Goal: Task Accomplishment & Management: Complete application form

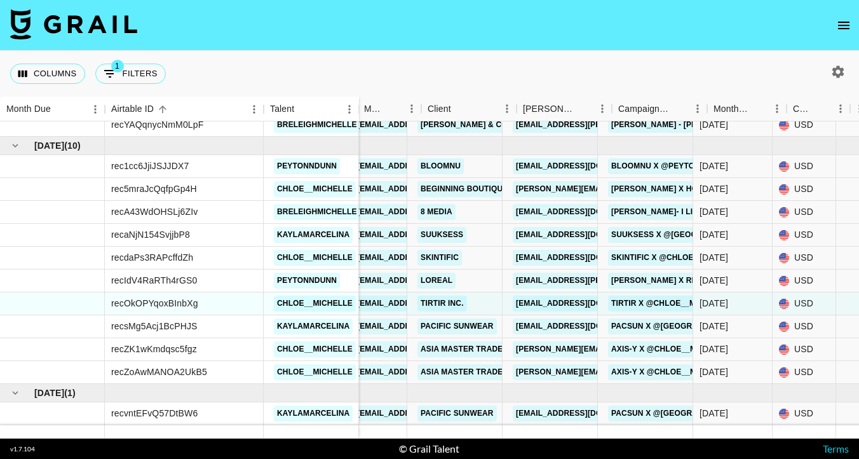
scroll to position [703, 0]
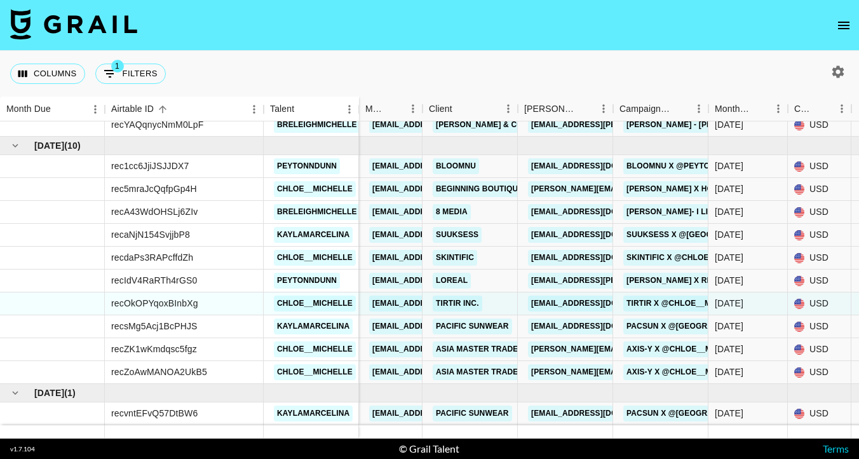
click at [845, 27] on icon "open drawer" at bounding box center [843, 25] width 15 height 15
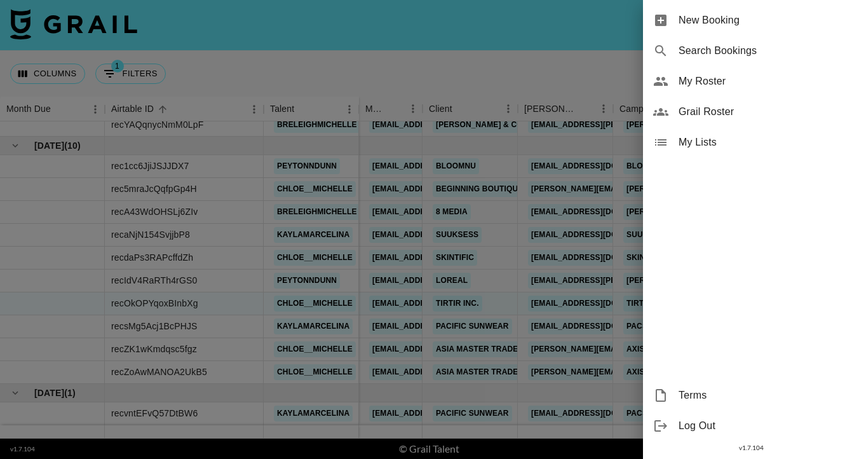
click at [722, 29] on div "New Booking" at bounding box center [751, 20] width 216 height 30
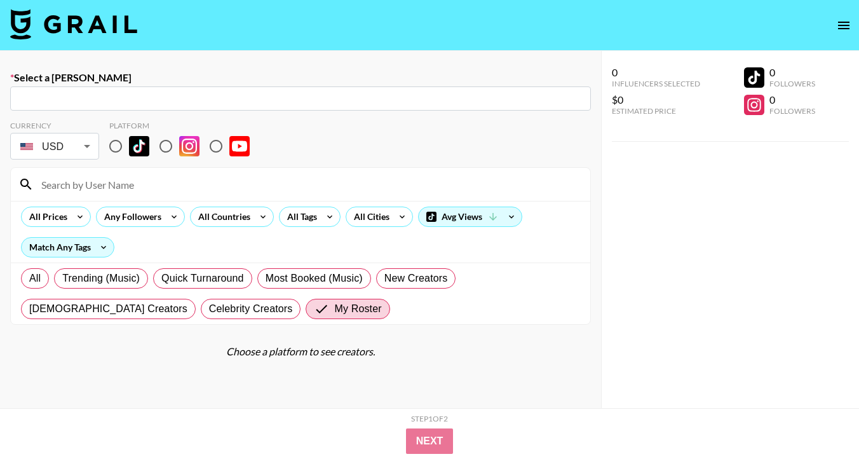
click at [330, 93] on input "text" at bounding box center [300, 98] width 565 height 15
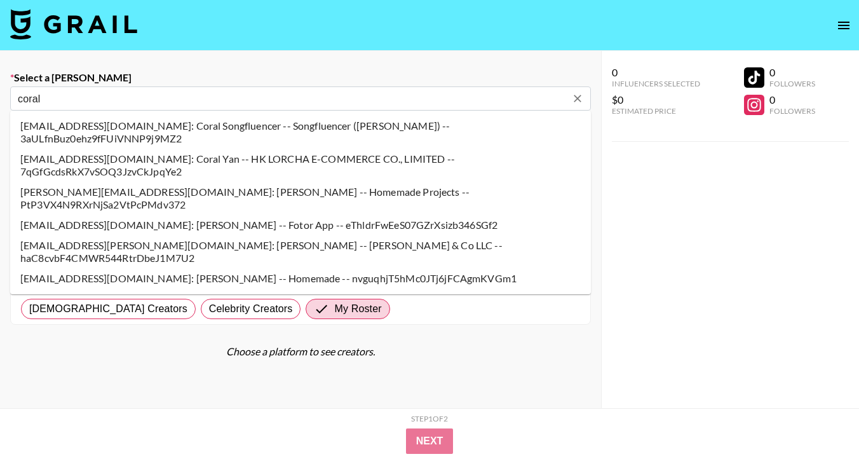
type input "[EMAIL_ADDRESS][PERSON_NAME][DOMAIN_NAME]: [PERSON_NAME] -- [PERSON_NAME] & Co …"
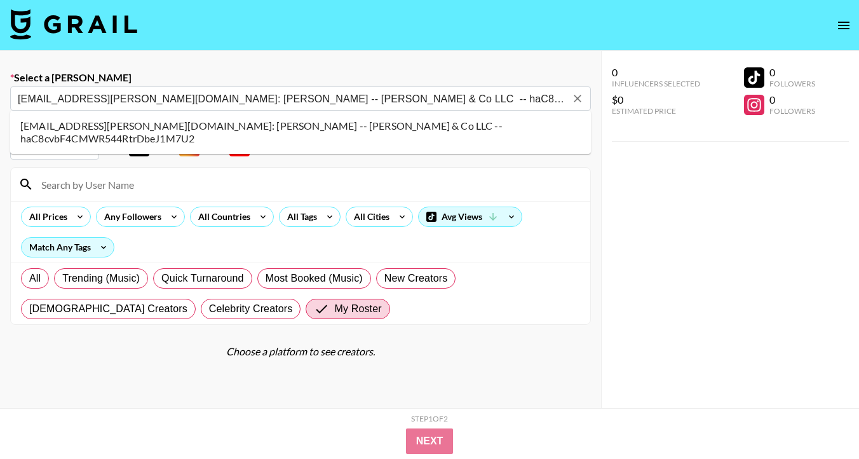
click at [175, 124] on li "[EMAIL_ADDRESS][PERSON_NAME][DOMAIN_NAME]: [PERSON_NAME] -- [PERSON_NAME] & Co …" at bounding box center [300, 132] width 581 height 33
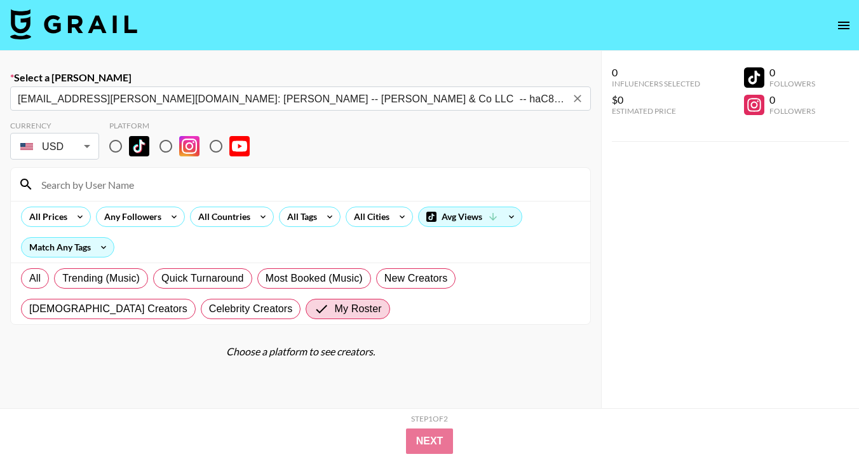
click at [111, 139] on input "radio" at bounding box center [115, 146] width 27 height 27
radio input "true"
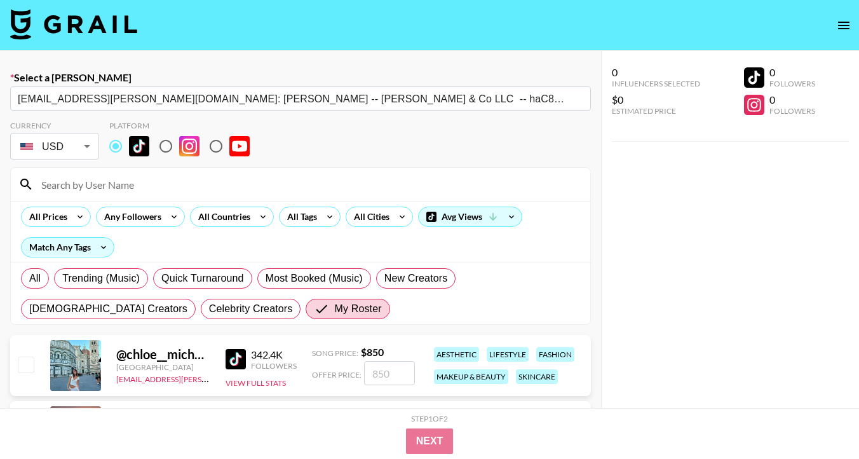
click at [105, 186] on input at bounding box center [308, 184] width 549 height 20
type input "Breleigh"
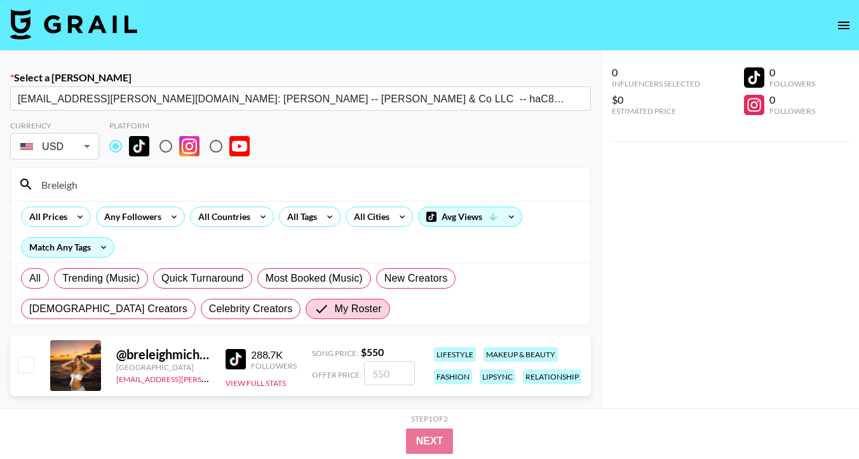
click at [30, 361] on input "checkbox" at bounding box center [25, 363] width 15 height 15
checkbox input "true"
type input "550"
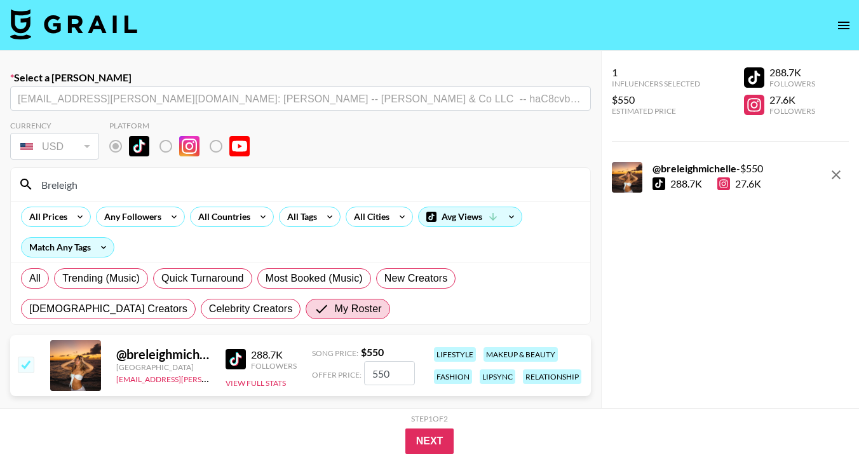
drag, startPoint x: 402, startPoint y: 375, endPoint x: 351, endPoint y: 374, distance: 50.8
click at [351, 384] on div "Offer Price: 550" at bounding box center [363, 373] width 103 height 24
click at [381, 369] on input "550" at bounding box center [389, 373] width 51 height 24
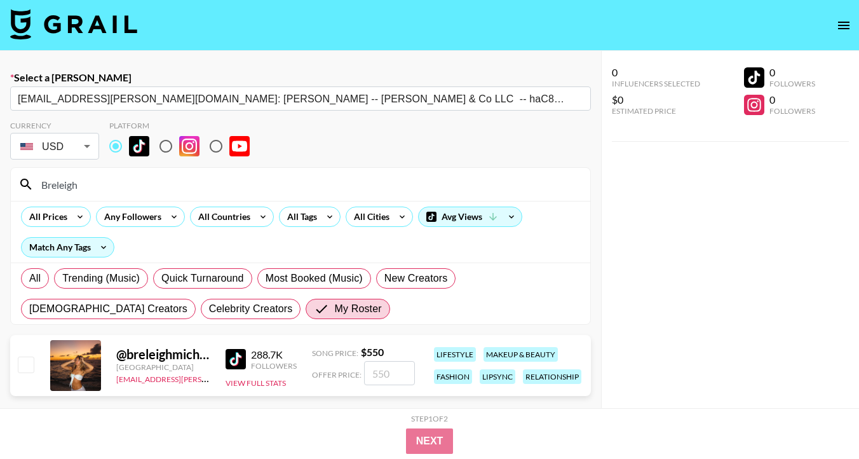
checkbox input "true"
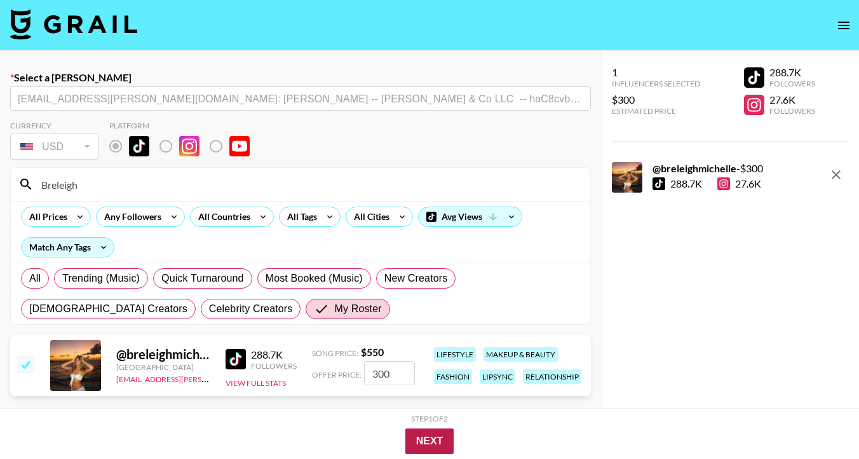
type input "300"
click at [441, 443] on button "Next" at bounding box center [429, 440] width 49 height 25
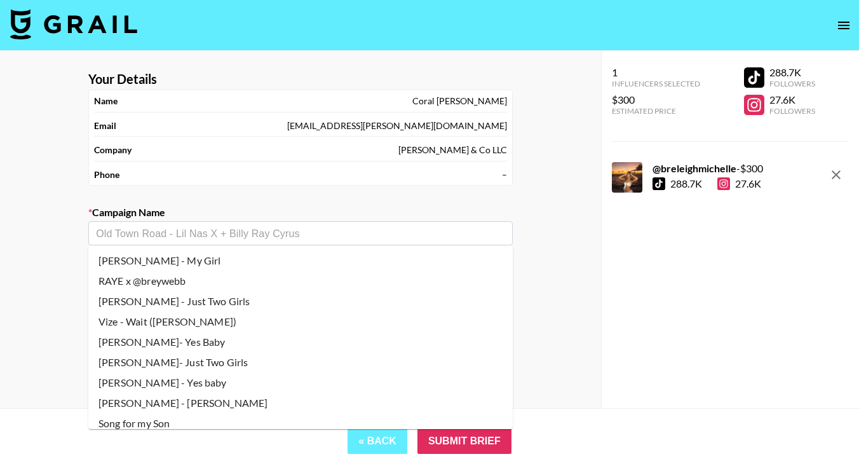
click at [320, 226] on input "text" at bounding box center [300, 233] width 409 height 15
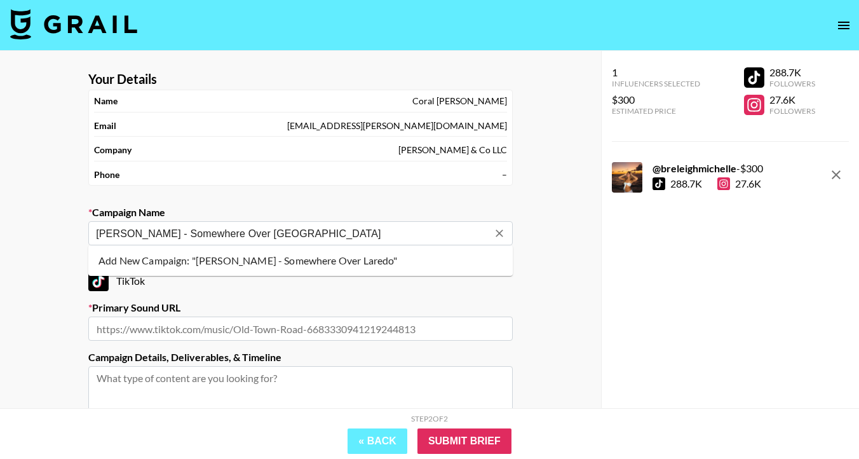
click at [285, 260] on li "Add New Campaign: "[PERSON_NAME] - Somewhere Over Laredo"" at bounding box center [300, 260] width 424 height 20
type input "[PERSON_NAME] - Somewhere Over [GEOGRAPHIC_DATA]"
click at [247, 325] on input "text" at bounding box center [300, 328] width 424 height 24
paste input "[URL][DOMAIN_NAME]"
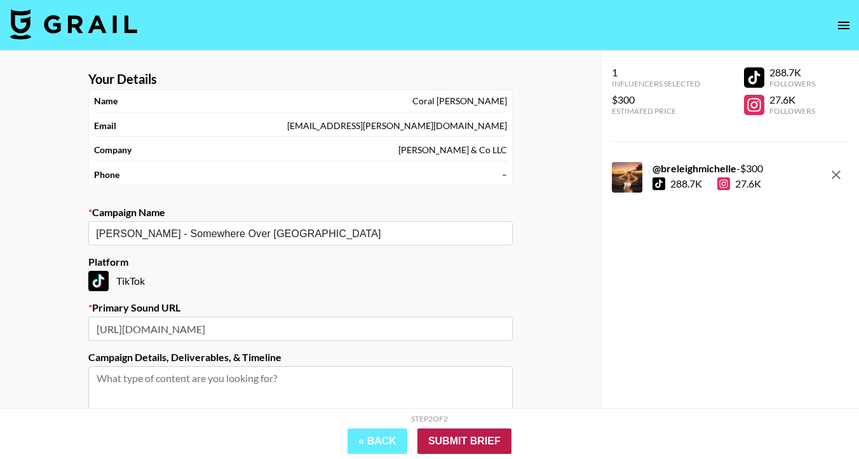
type input "[URL][DOMAIN_NAME]"
click at [434, 449] on input "Submit Brief" at bounding box center [464, 440] width 94 height 25
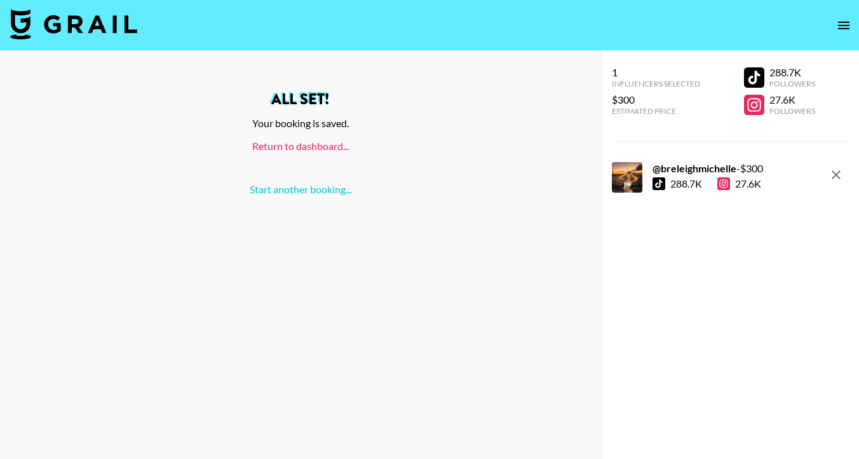
click at [322, 144] on link "Return to dashboard..." at bounding box center [300, 146] width 97 height 12
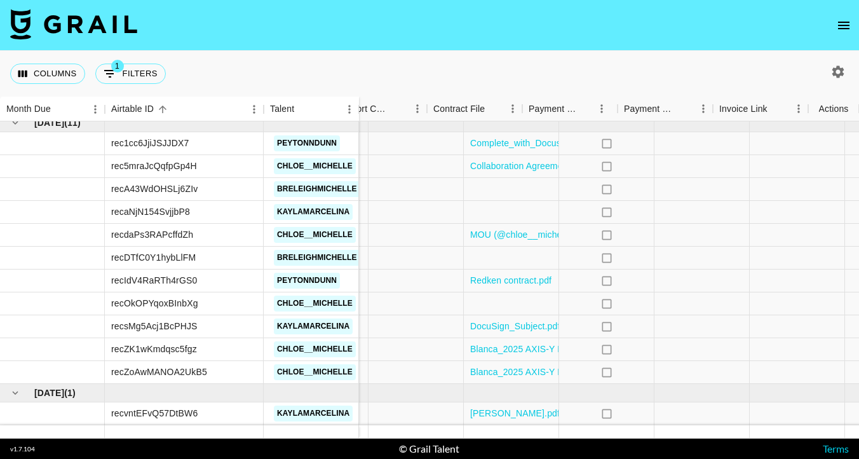
scroll to position [726, 1155]
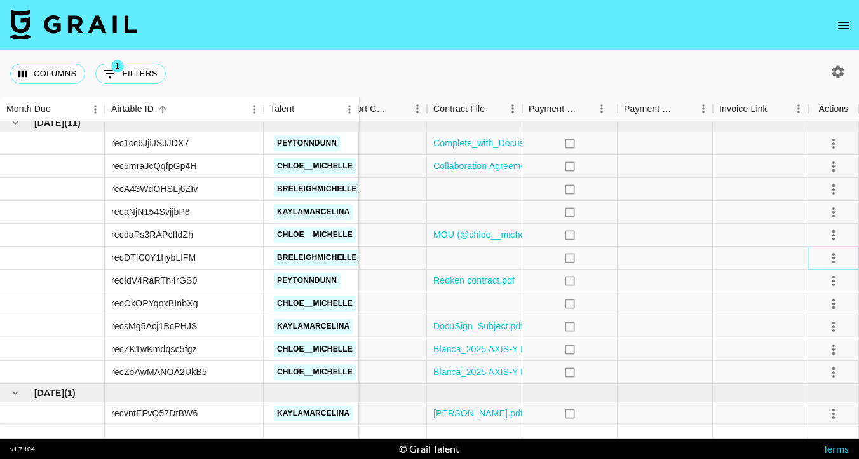
click at [829, 260] on icon "select merge strategy" at bounding box center [833, 257] width 15 height 15
click at [804, 289] on li "Confirm" at bounding box center [817, 285] width 83 height 23
click at [795, 330] on li "Draft Created" at bounding box center [817, 331] width 83 height 23
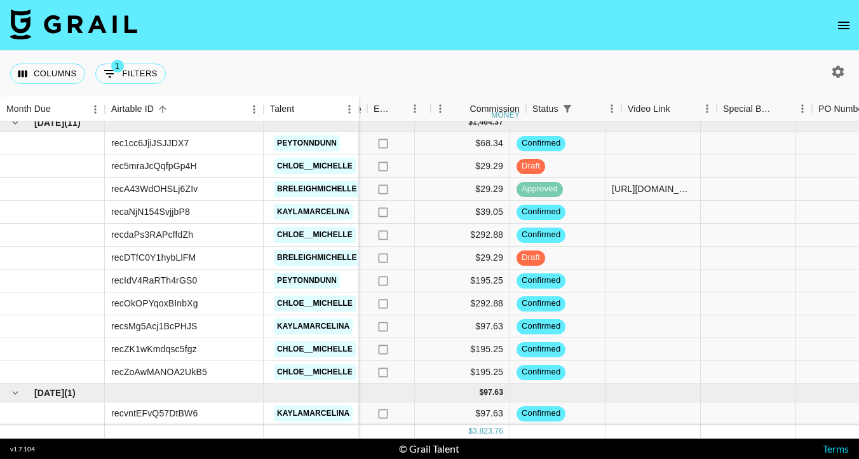
scroll to position [726, 579]
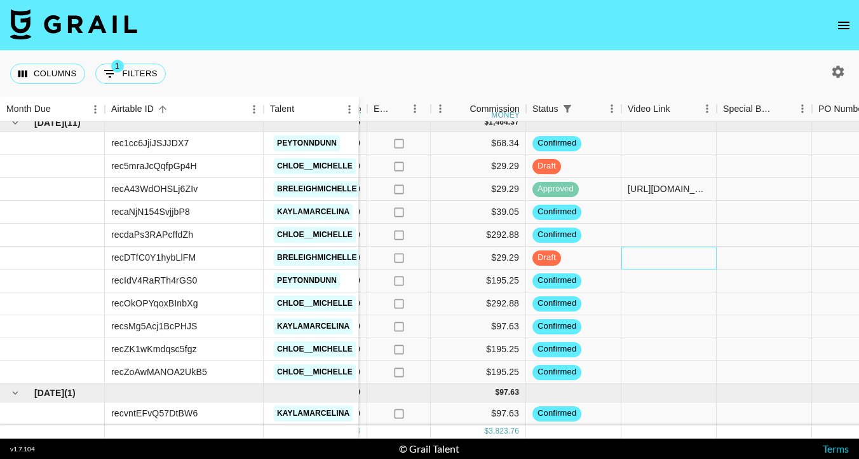
click at [643, 254] on div at bounding box center [668, 258] width 95 height 23
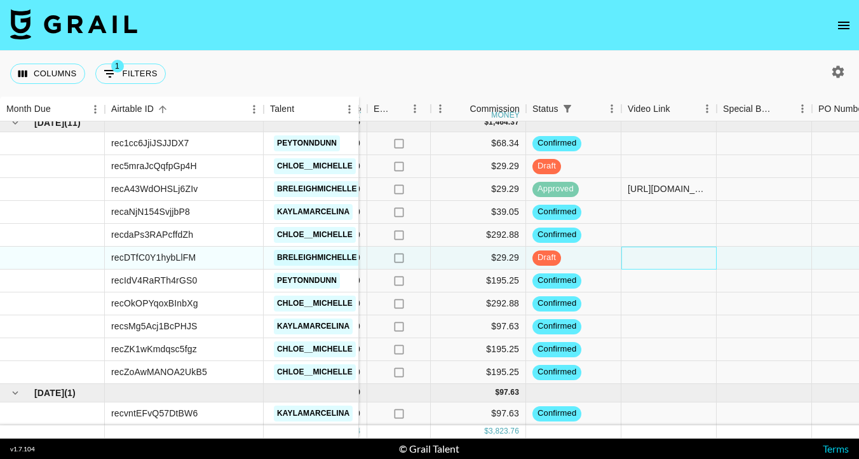
click at [643, 254] on div at bounding box center [668, 258] width 95 height 23
type input "https://www.tiktok.com/@breleighmichelle/video/7558293171751456031"
click at [658, 281] on div at bounding box center [668, 280] width 95 height 23
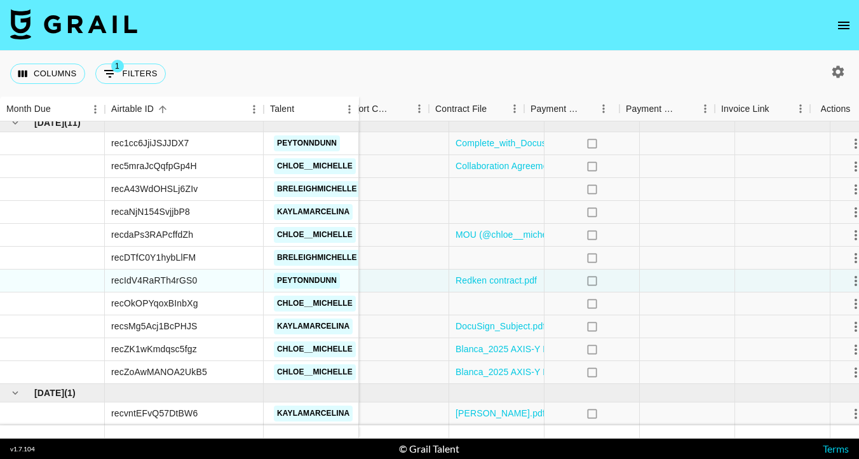
scroll to position [726, 1155]
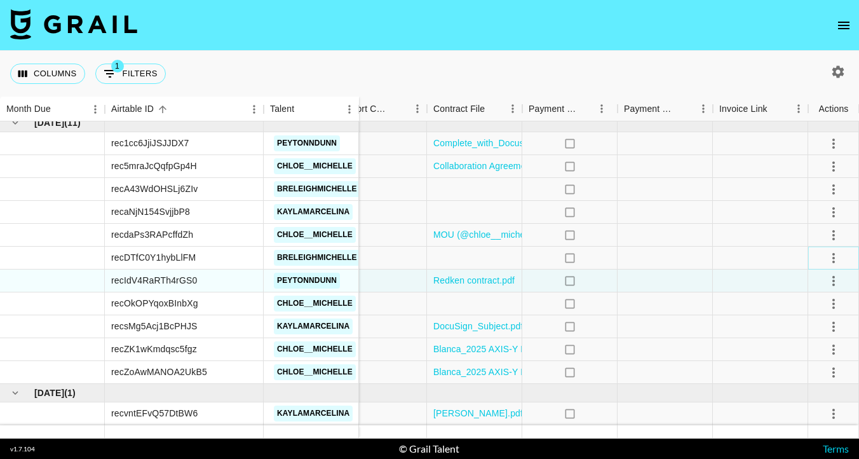
click at [832, 261] on icon "select merge strategy" at bounding box center [833, 258] width 3 height 10
click at [799, 372] on div "Approve" at bounding box center [806, 376] width 39 height 15
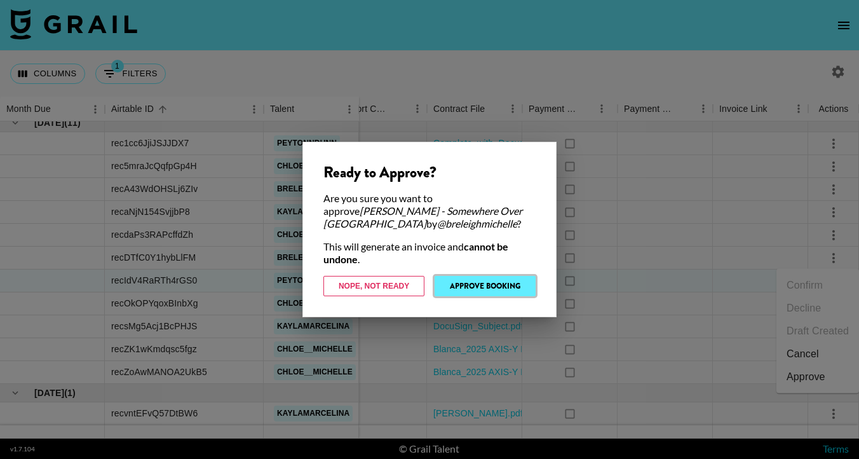
click at [489, 289] on button "Approve Booking" at bounding box center [485, 286] width 101 height 20
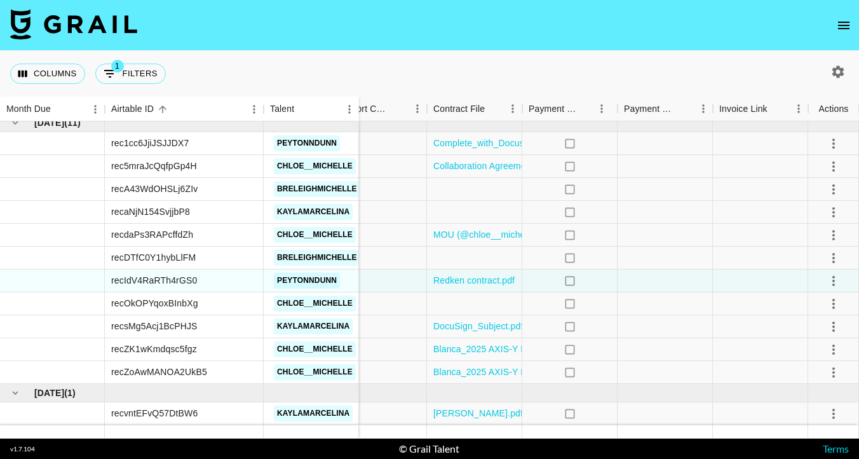
click at [515, 58] on div "Columns 1 Filters + Booking" at bounding box center [429, 74] width 859 height 46
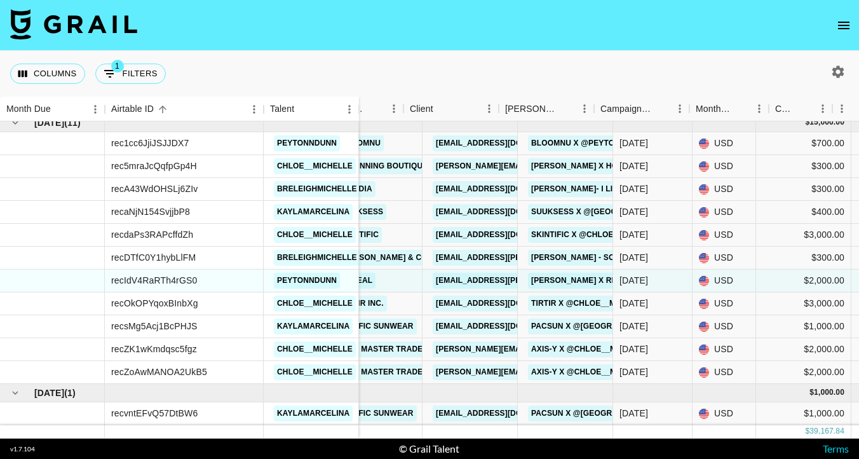
scroll to position [726, 0]
